Goal: Task Accomplishment & Management: Manage account settings

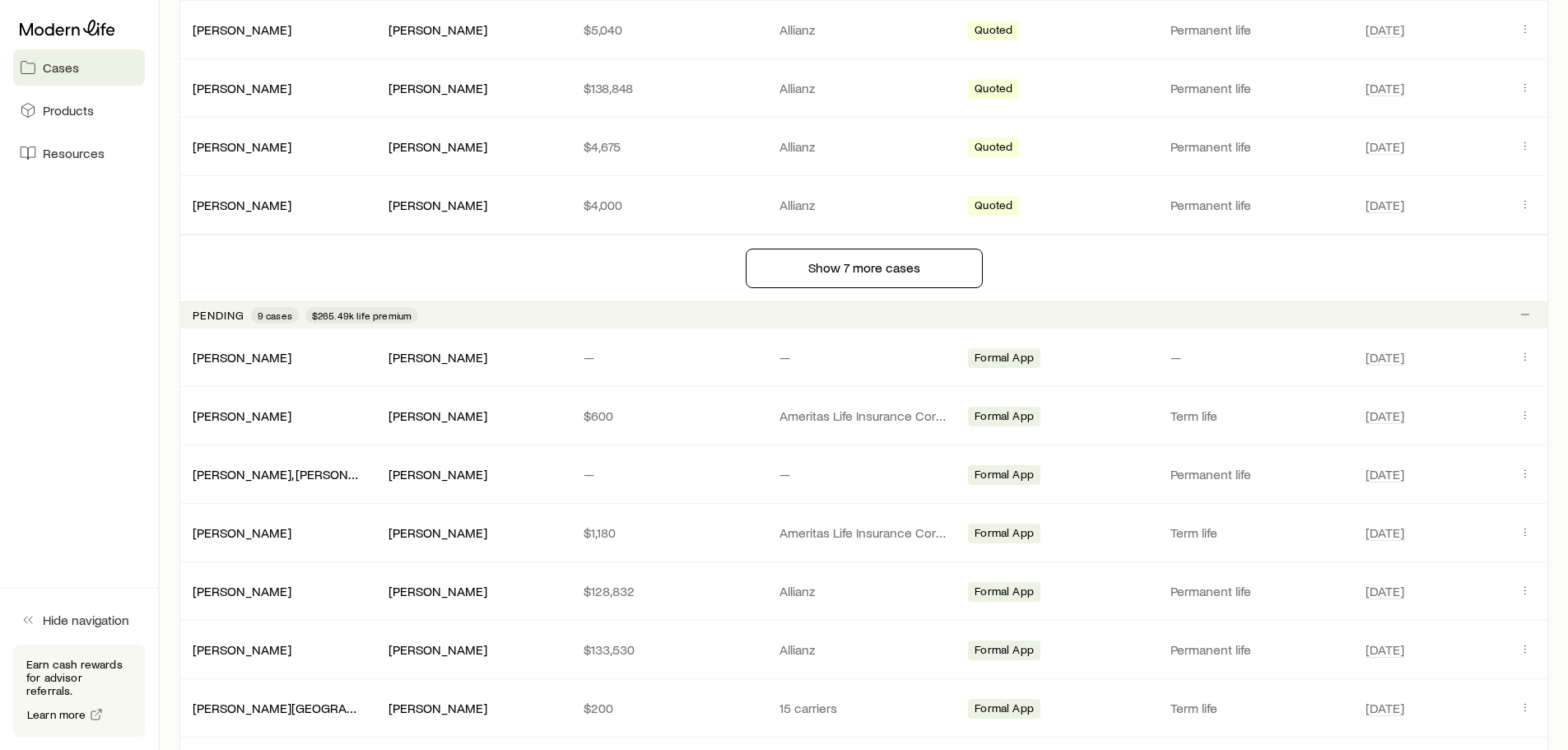
scroll to position [1317, 0]
click at [1526, 528] on icon "Client cases" at bounding box center [1526, 531] width 13 height 13
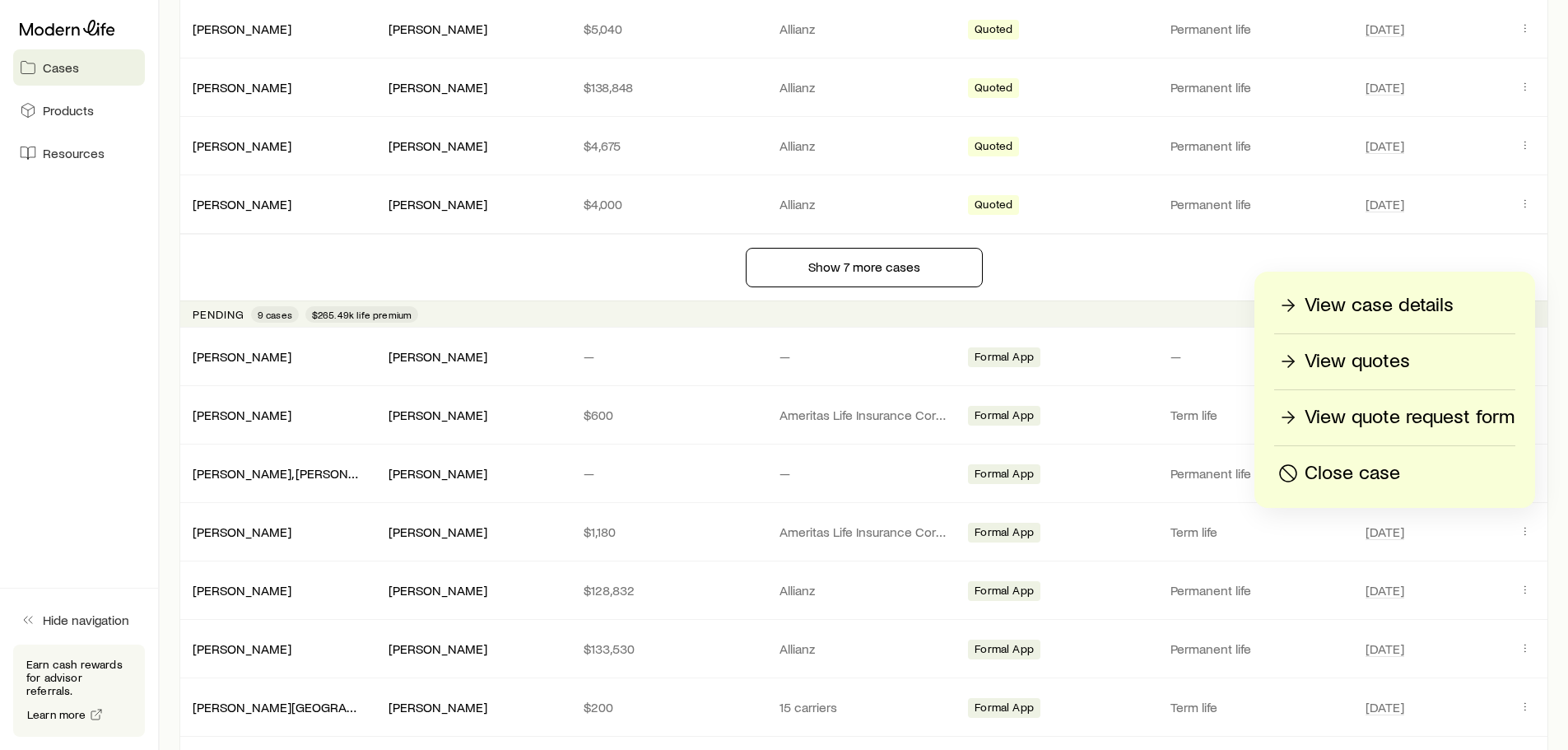
click at [1382, 308] on p "View case details" at bounding box center [1380, 305] width 149 height 27
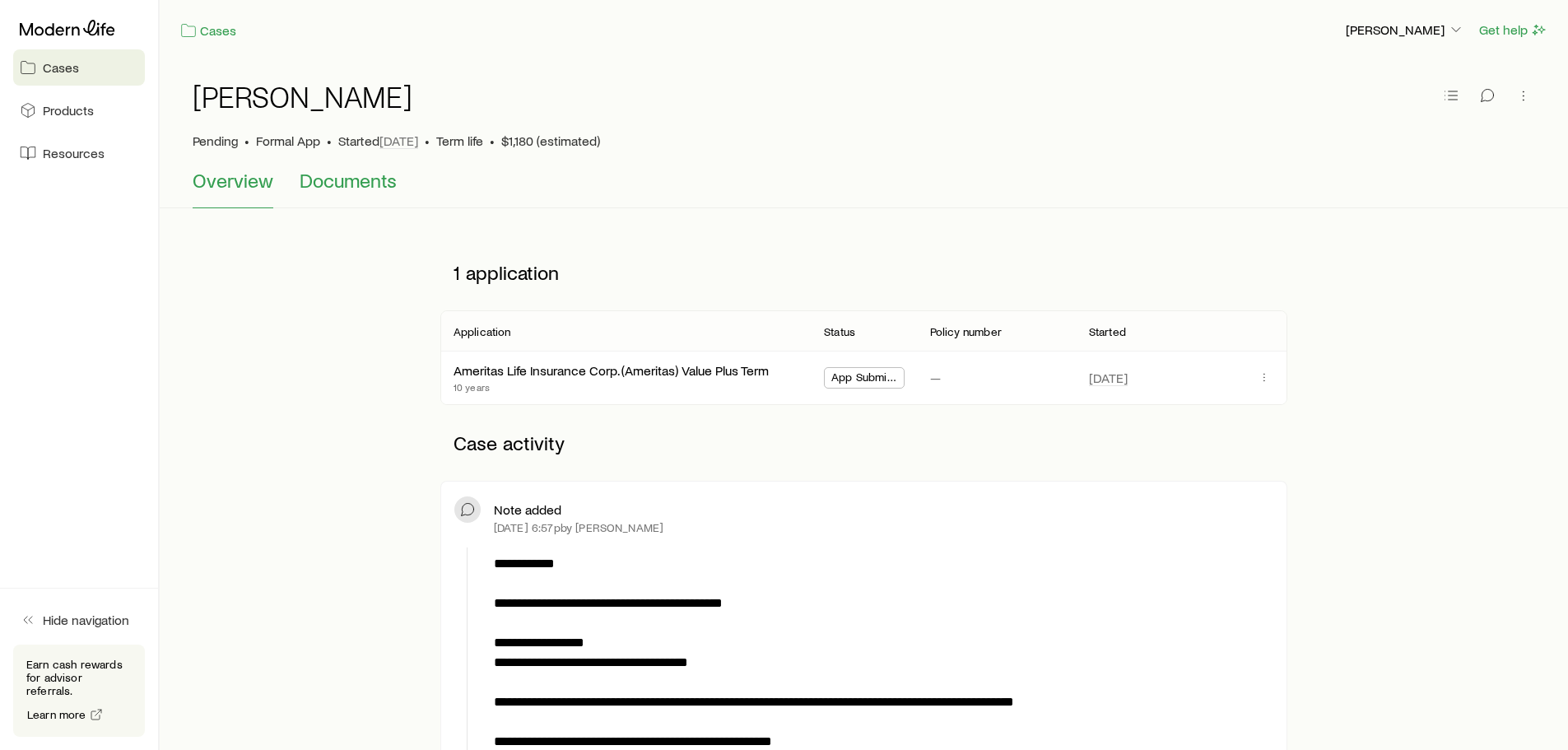
click at [352, 174] on span "Documents" at bounding box center [348, 180] width 98 height 23
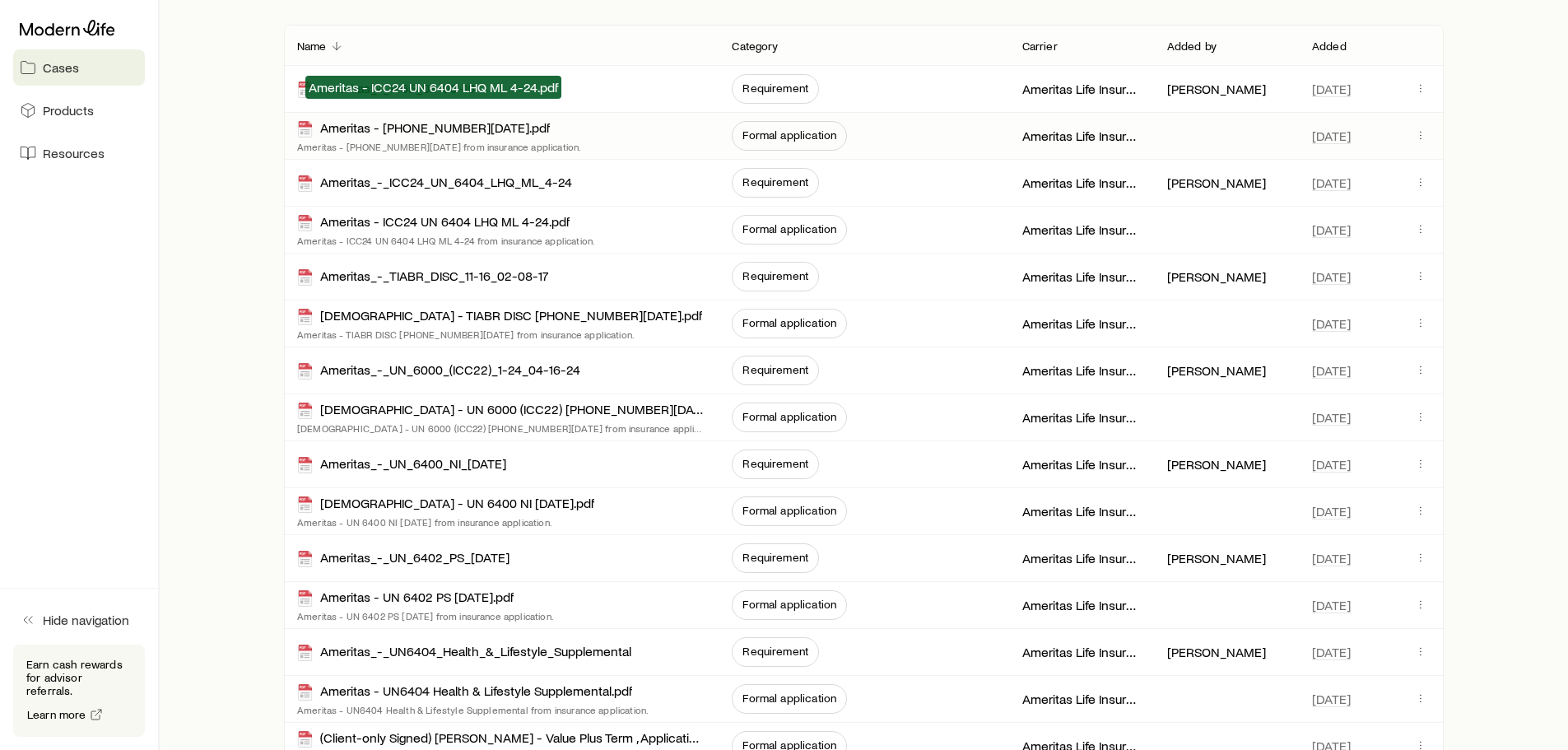
scroll to position [411, 0]
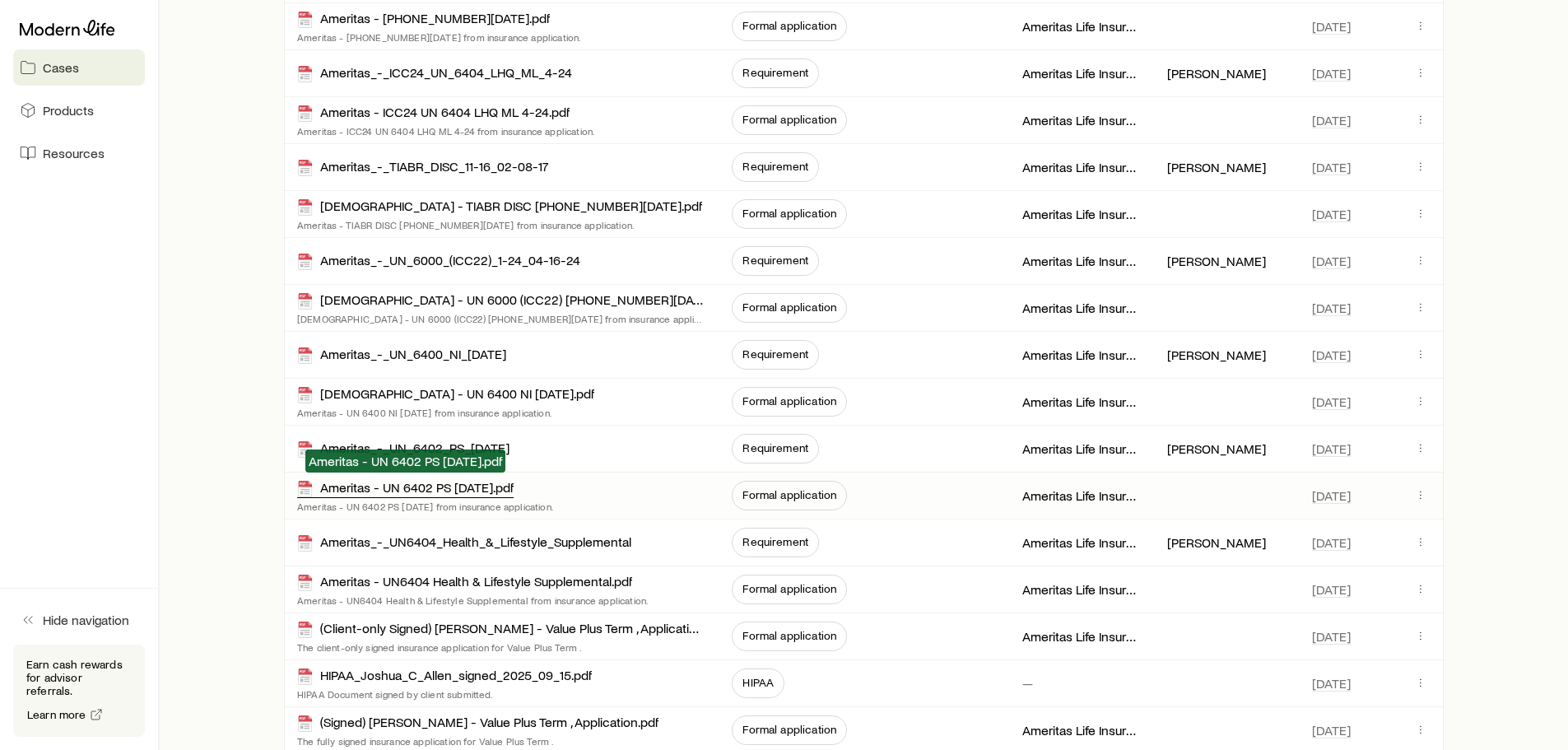
click at [480, 493] on div "Ameritas - UN 6402 PS [DATE].pdf" at bounding box center [406, 489] width 216 height 19
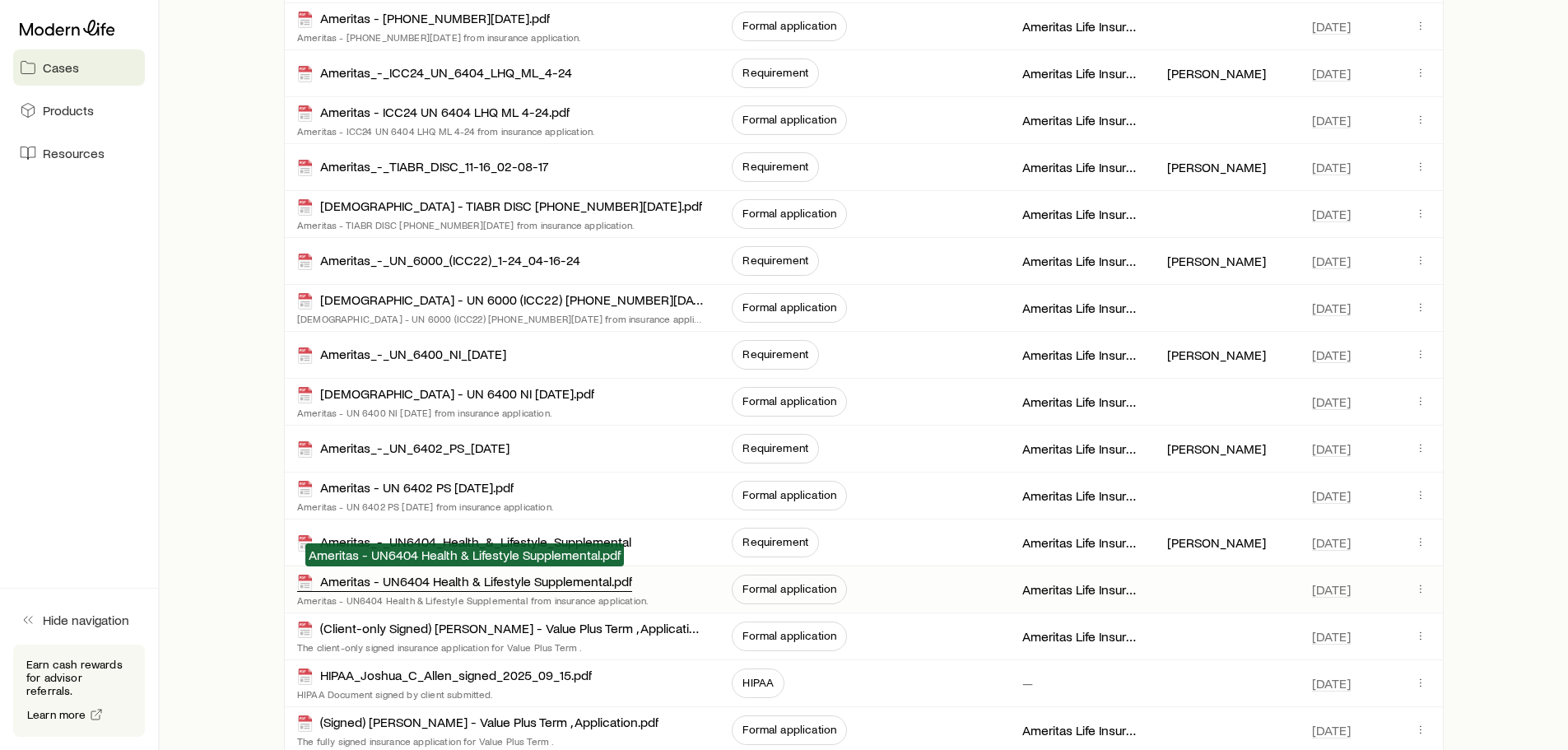
click at [473, 582] on div "Ameritas - UN6404 Health & Lifestyle Supplemental.pdf" at bounding box center [465, 583] width 335 height 19
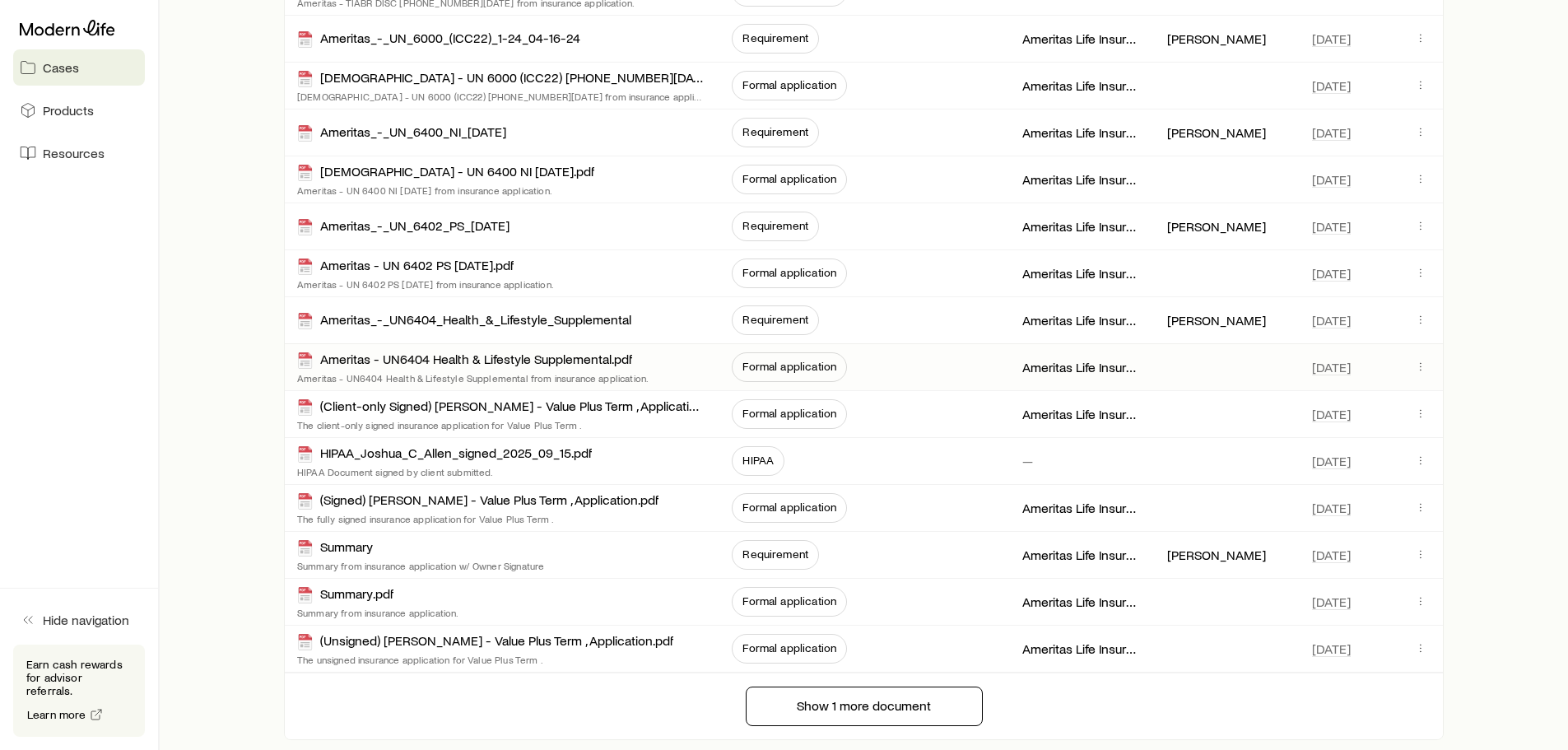
scroll to position [658, 0]
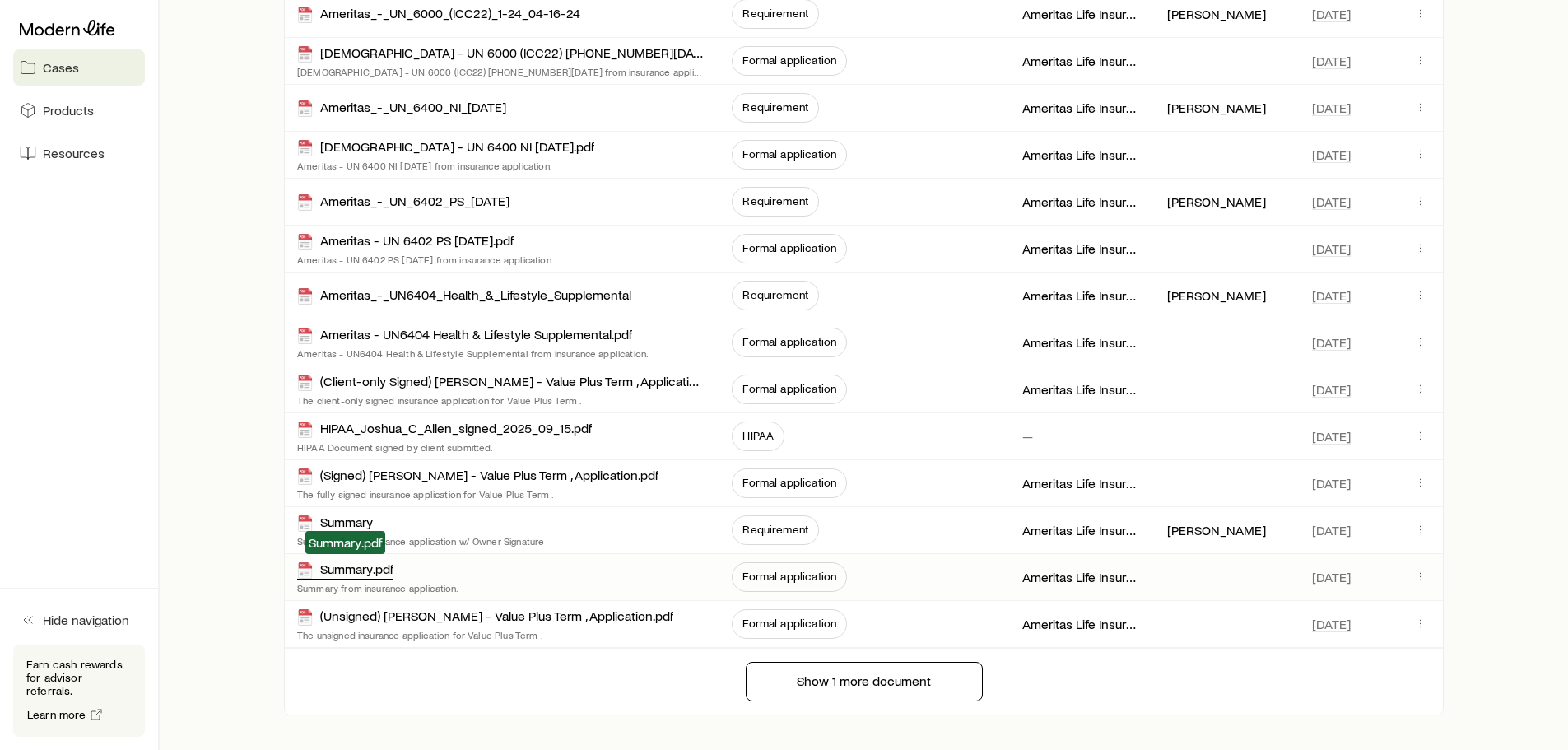
click at [392, 562] on div "Summary.pdf" at bounding box center [345, 570] width 97 height 19
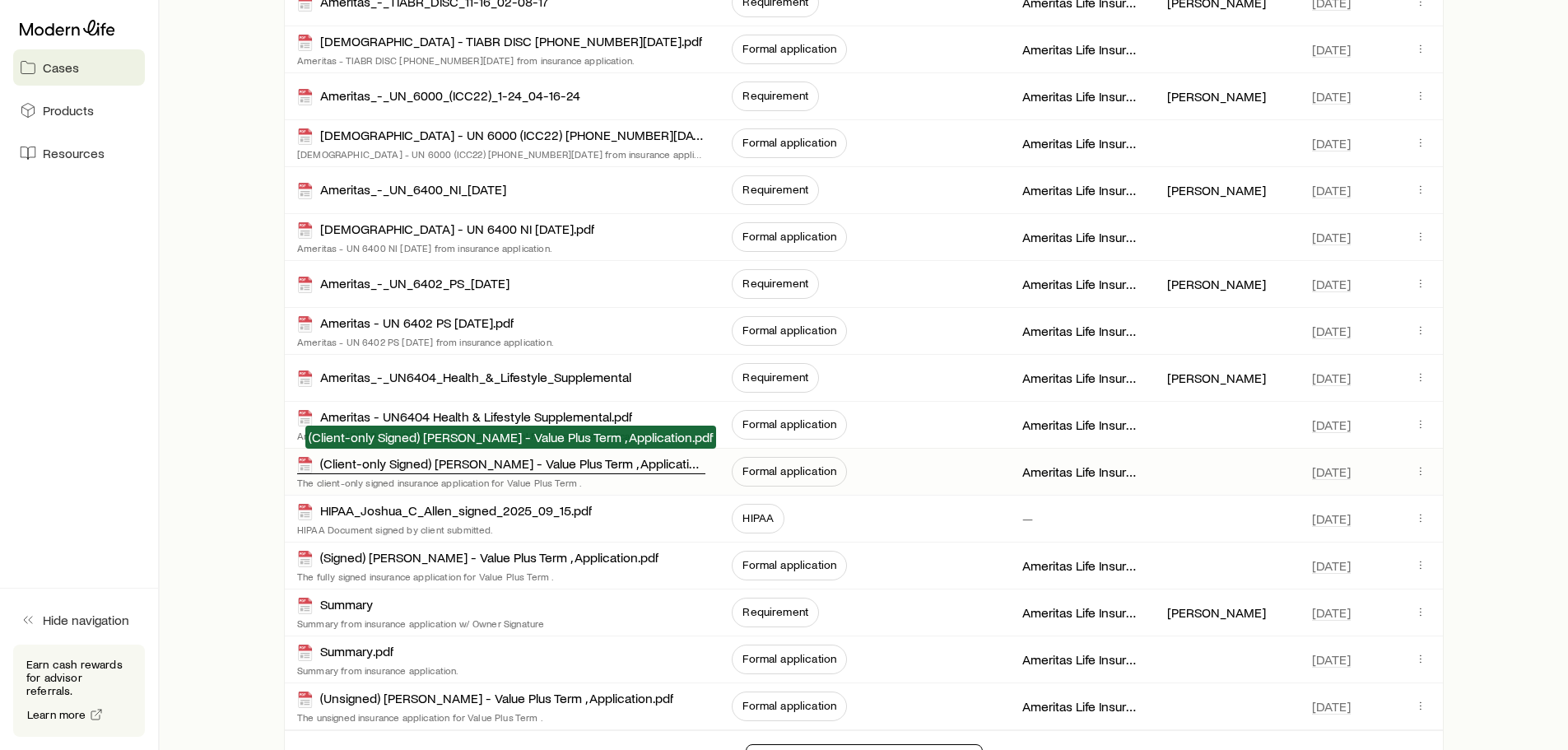
click at [504, 464] on div "(Client-only Signed) [PERSON_NAME] - Value Plus Term , Application.pdf" at bounding box center [501, 465] width 409 height 19
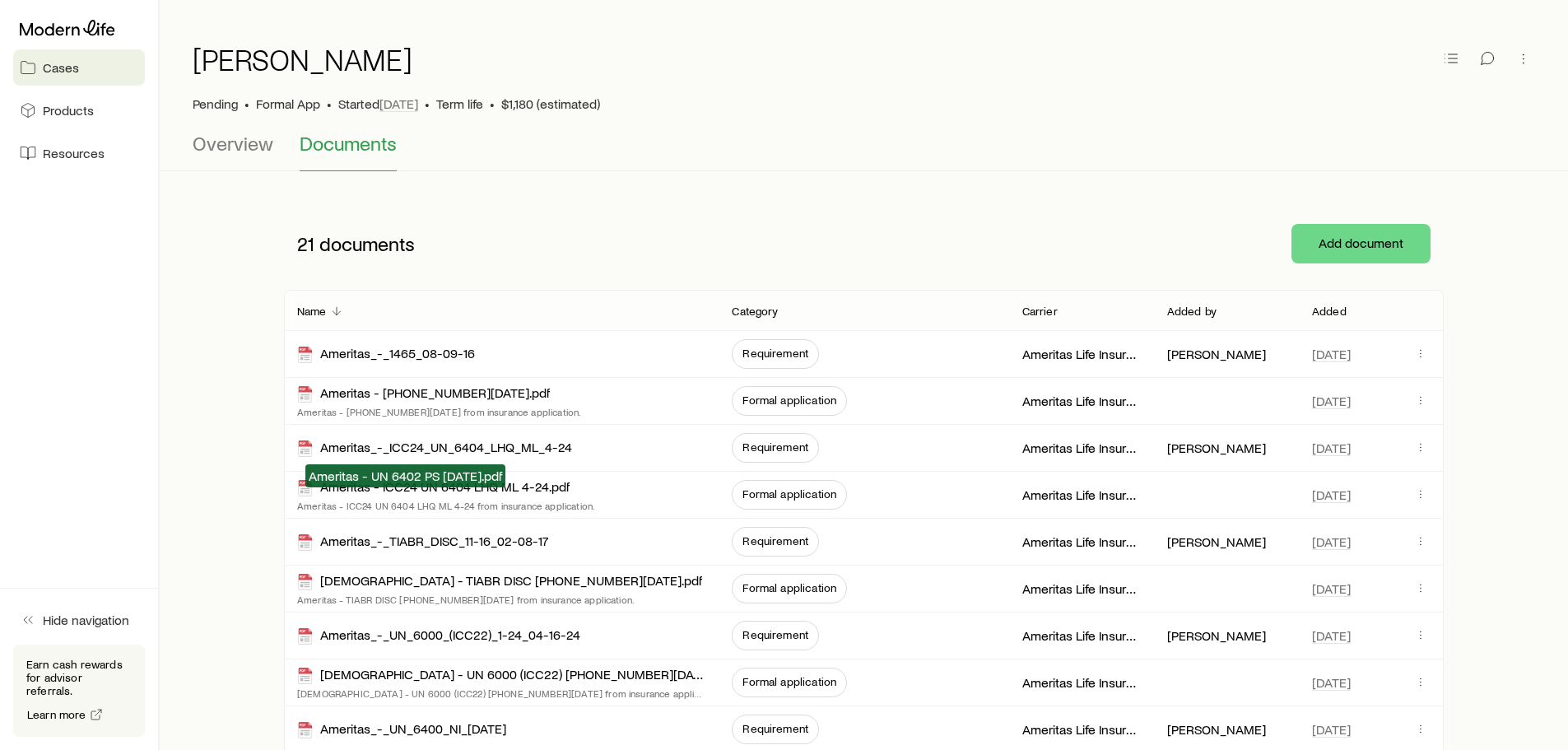
scroll to position [0, 0]
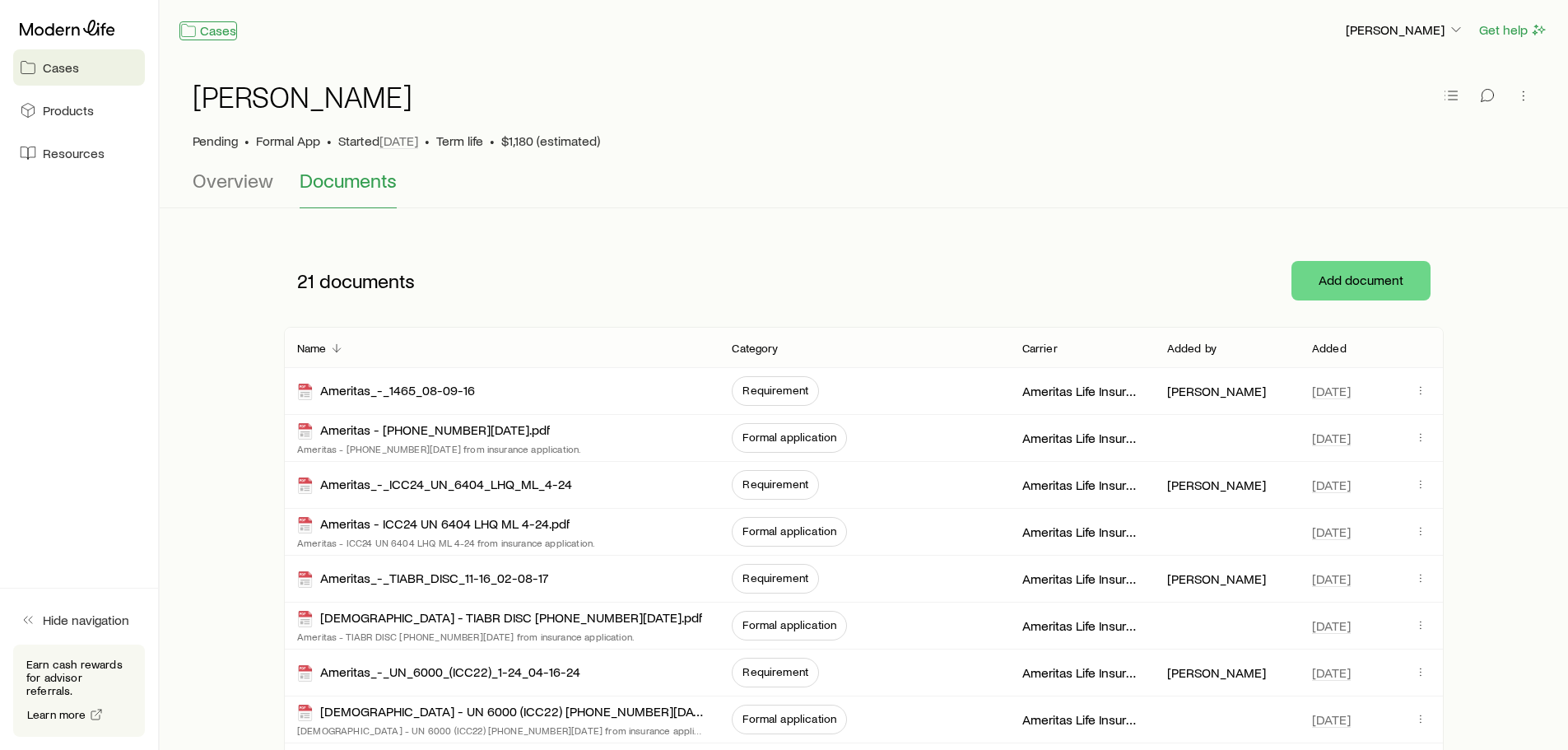
click at [214, 26] on link "Cases" at bounding box center [209, 31] width 57 height 19
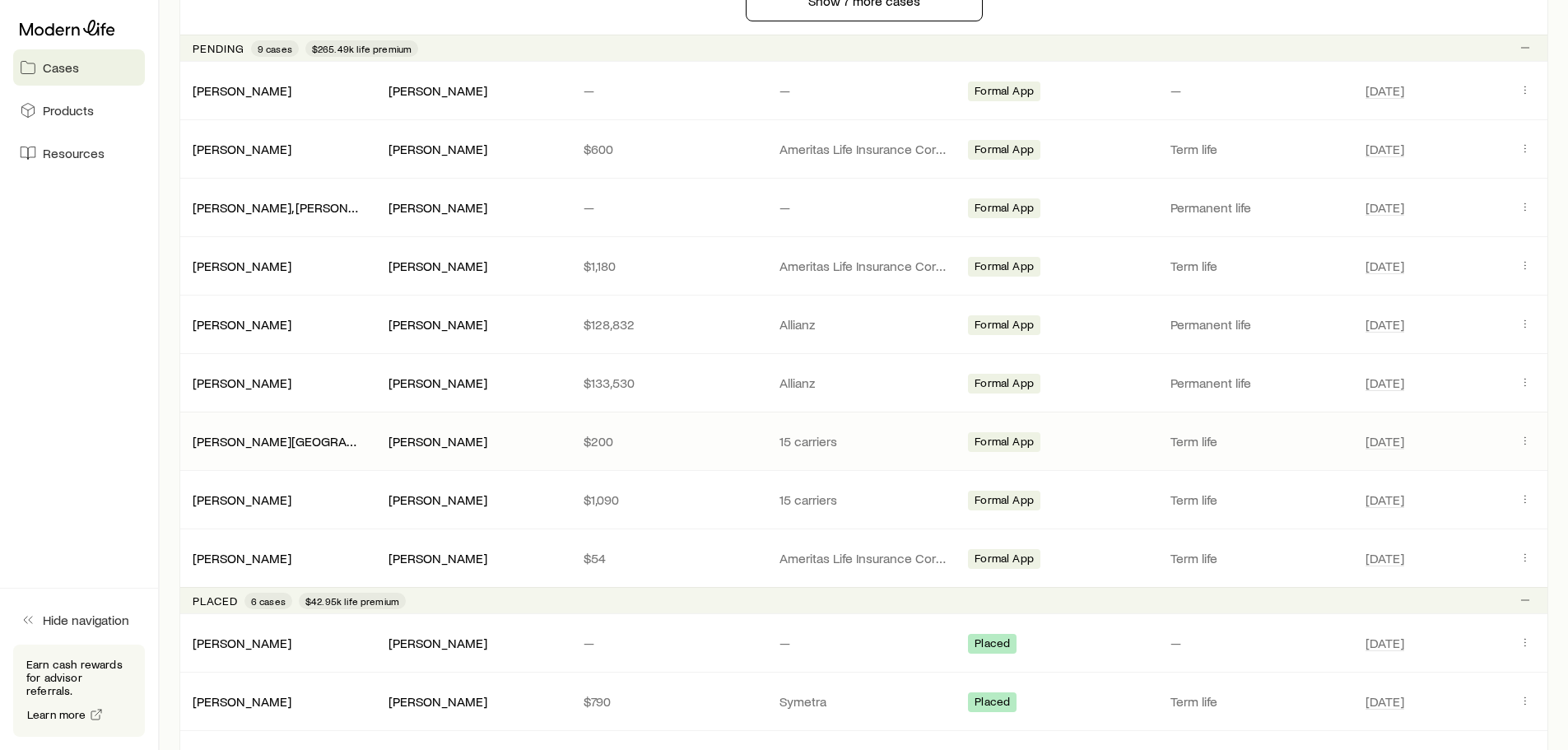
scroll to position [1551, 0]
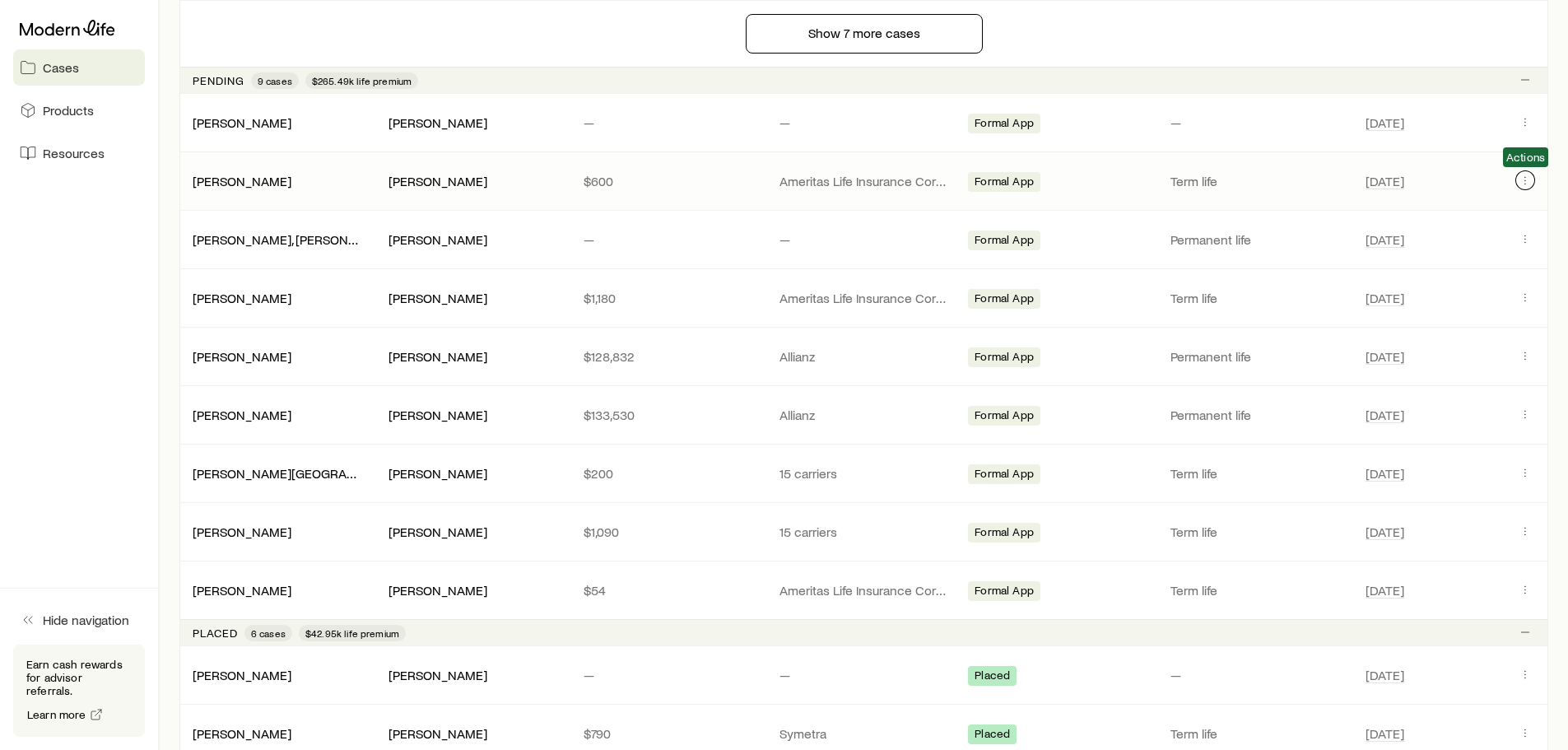
click at [1526, 176] on icon "Client cases" at bounding box center [1526, 181] width 13 height 13
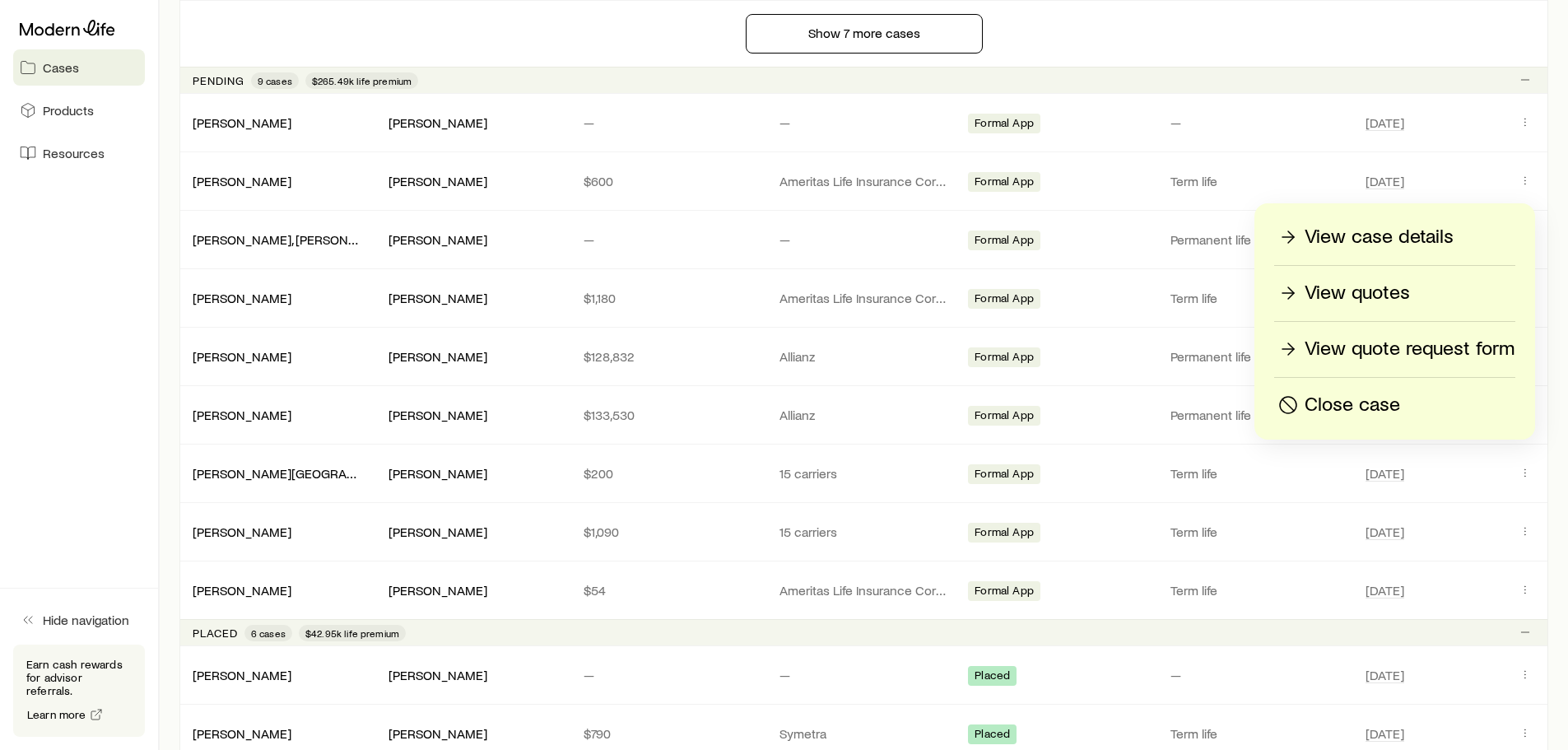
click at [1375, 245] on p "View case details" at bounding box center [1380, 237] width 149 height 27
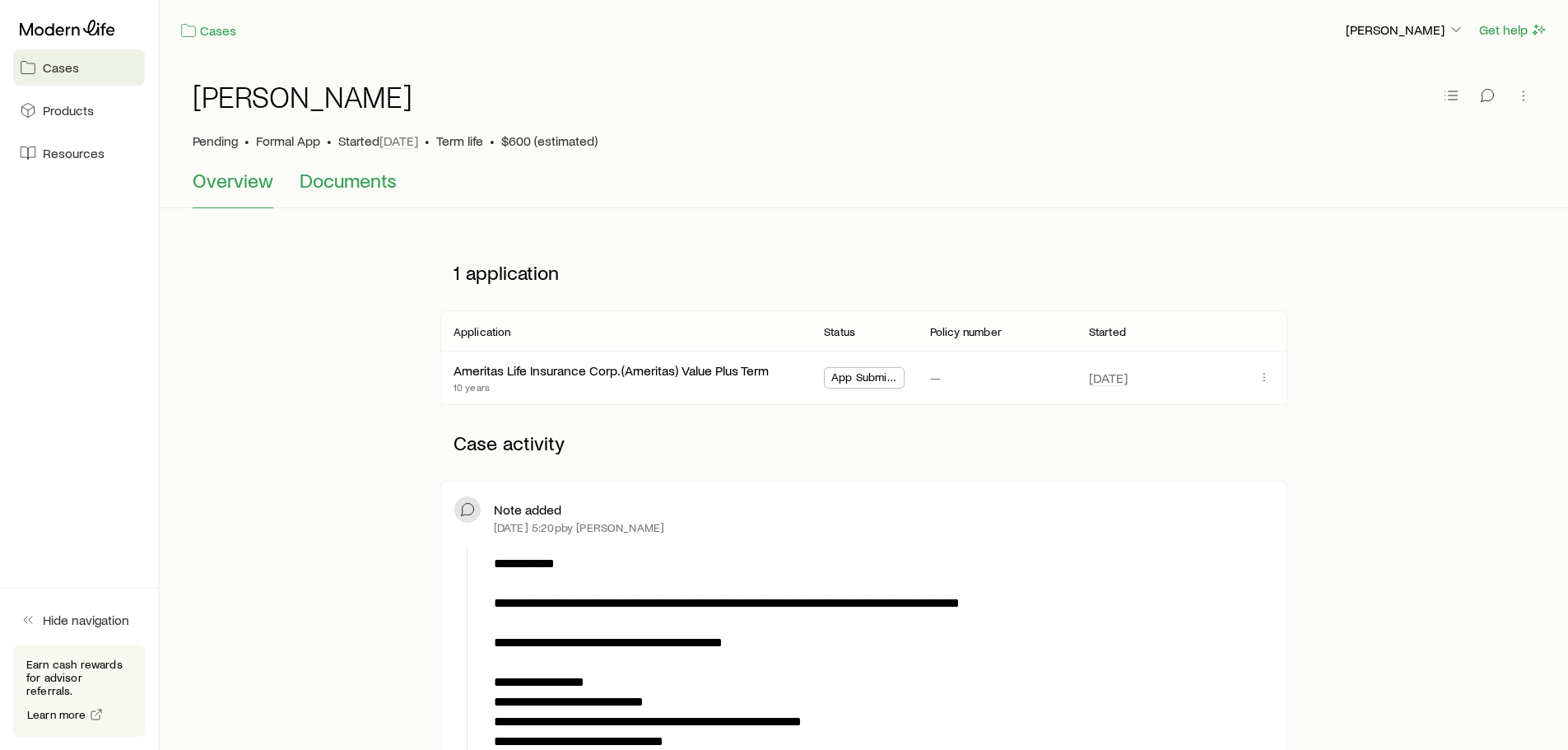
click at [334, 184] on span "Documents" at bounding box center [348, 180] width 98 height 23
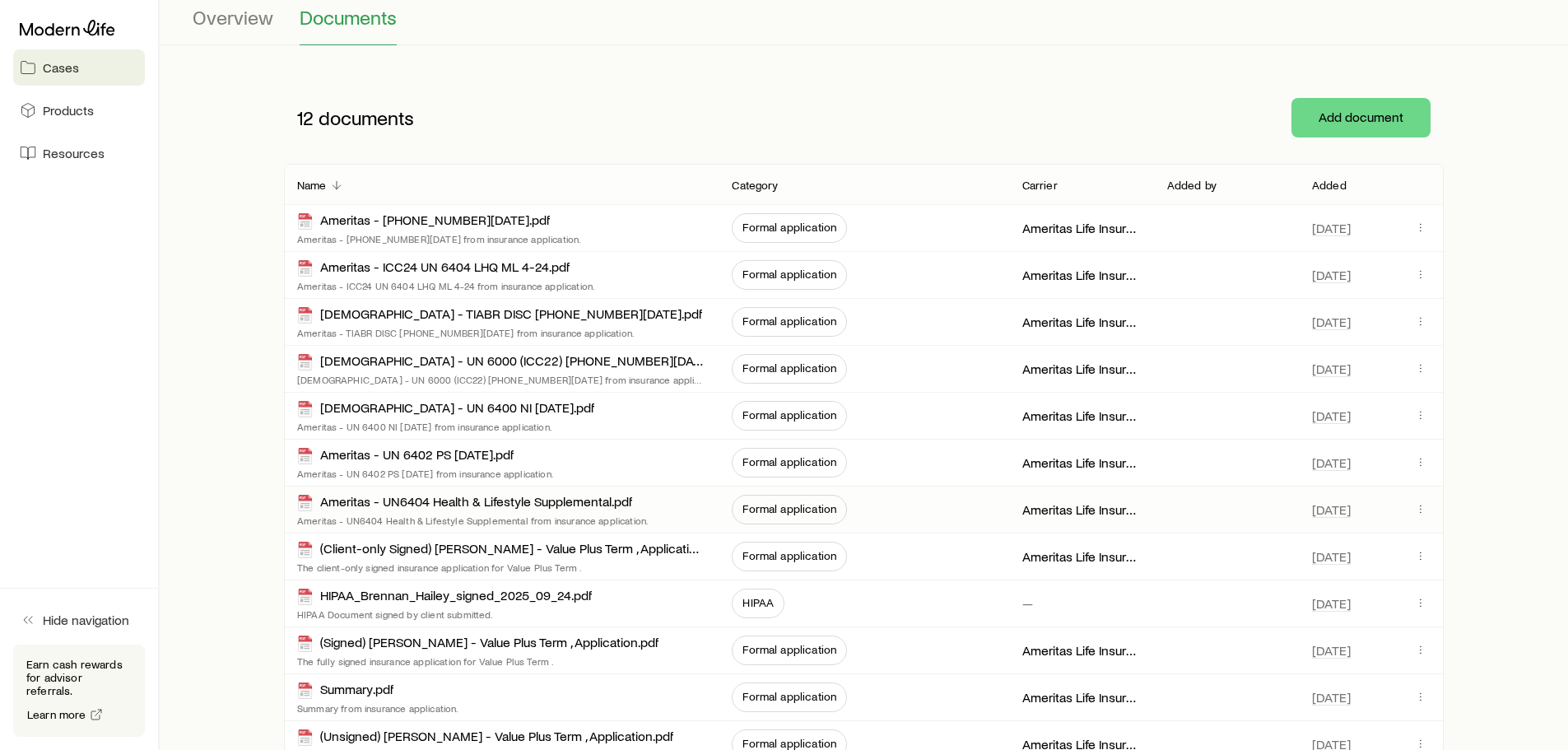
scroll to position [320, 0]
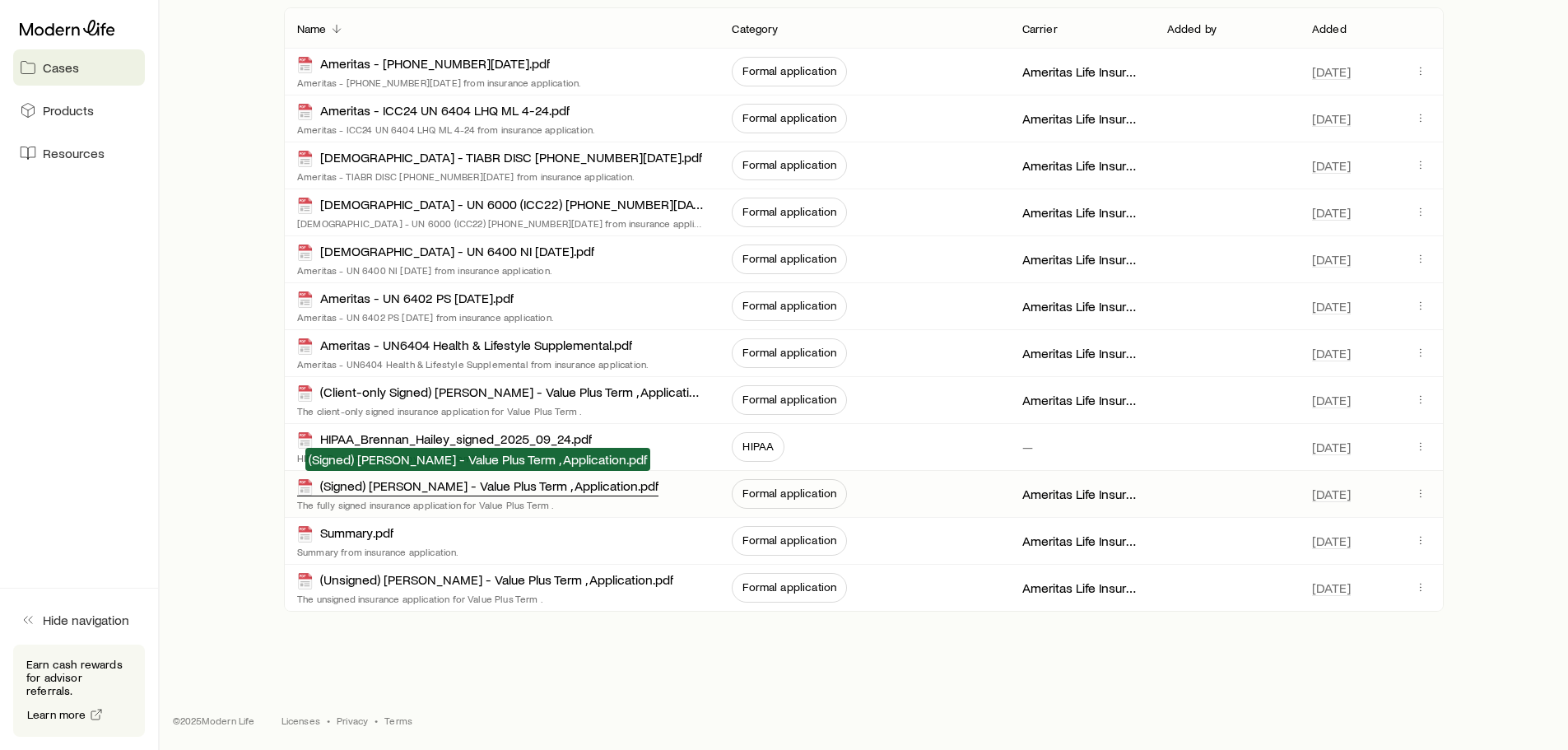
click at [493, 490] on div "(Signed) [PERSON_NAME] - Value Plus Term , Application.pdf" at bounding box center [478, 487] width 362 height 19
